Goal: Connect with others: Connect with other users

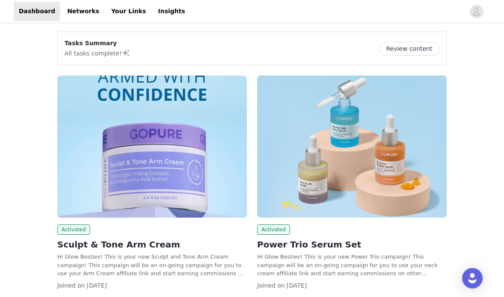
click at [73, 9] on link "Networks" at bounding box center [83, 11] width 42 height 19
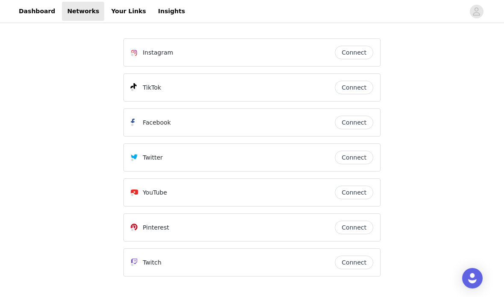
click at [349, 50] on button "Connect" at bounding box center [354, 53] width 38 height 14
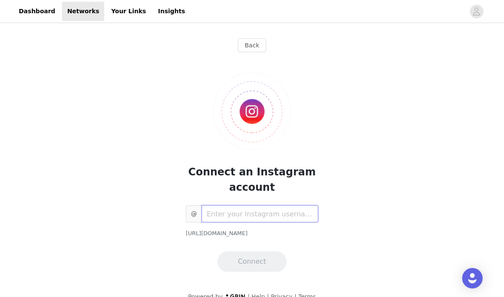
click at [276, 216] on input "text" at bounding box center [259, 213] width 117 height 17
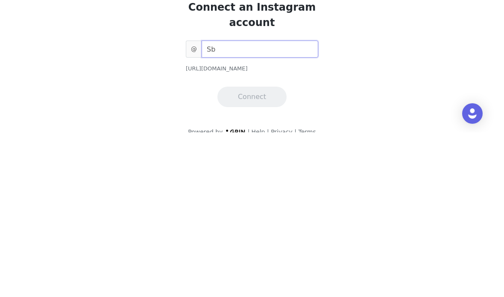
type input "S"
type input "manifestabundance_111"
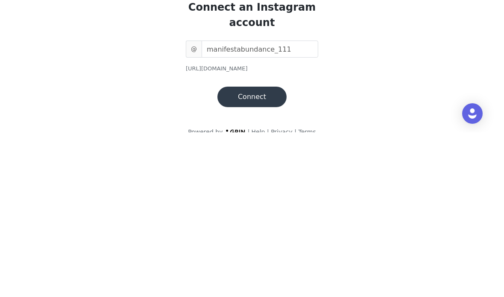
click at [394, 64] on div "Back Connect an Instagram account @ manifestabundance_111 [URL][DOMAIN_NAME] Co…" at bounding box center [252, 168] width 504 height 287
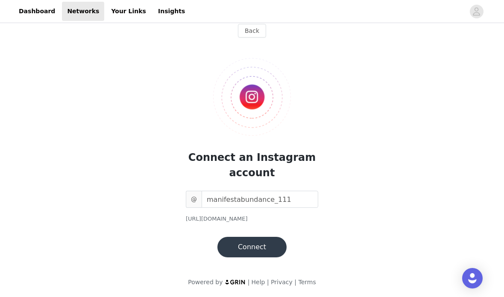
click at [256, 251] on button "Connect" at bounding box center [251, 247] width 69 height 20
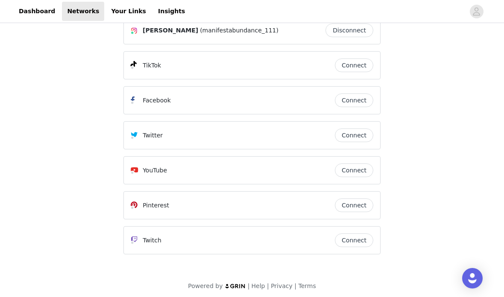
click at [361, 62] on button "Connect" at bounding box center [354, 65] width 38 height 14
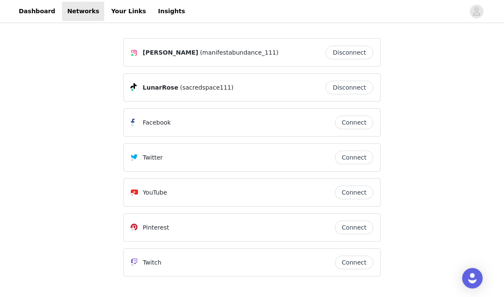
click at [360, 120] on button "Connect" at bounding box center [354, 123] width 38 height 14
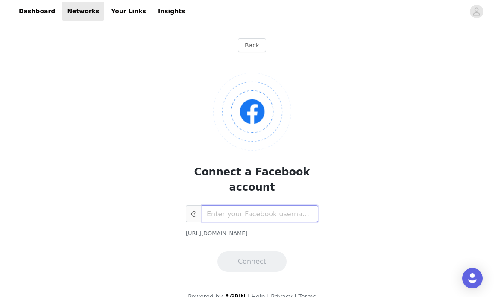
click at [255, 205] on input "text" at bounding box center [259, 213] width 117 height 17
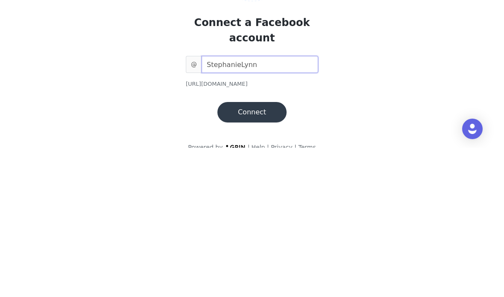
type input "StephanieLynn"
click at [267, 251] on button "Connect" at bounding box center [251, 261] width 69 height 20
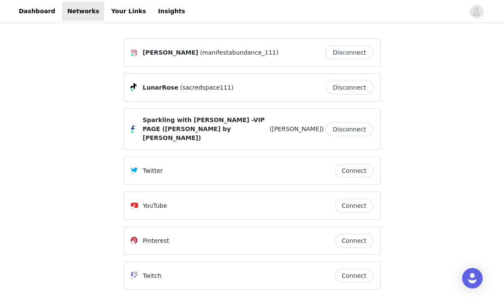
click at [201, 123] on span "Sparkling with [PERSON_NAME] -VIP PAGE ([PERSON_NAME] by [PERSON_NAME])" at bounding box center [205, 129] width 125 height 27
click at [222, 133] on span "Sparkling with [PERSON_NAME] -VIP PAGE ([PERSON_NAME] by [PERSON_NAME])" at bounding box center [205, 129] width 125 height 27
